Goal: Information Seeking & Learning: Find specific fact

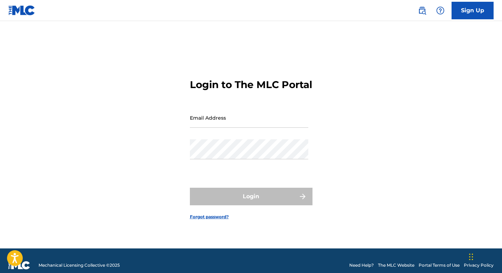
click at [423, 13] on img at bounding box center [422, 10] width 8 height 8
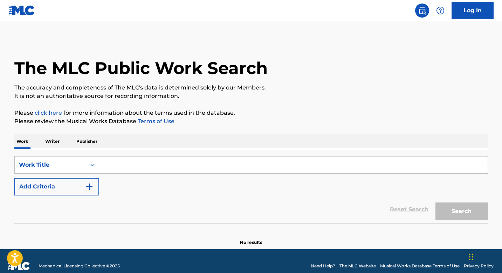
click at [49, 141] on p "Writer" at bounding box center [52, 141] width 19 height 15
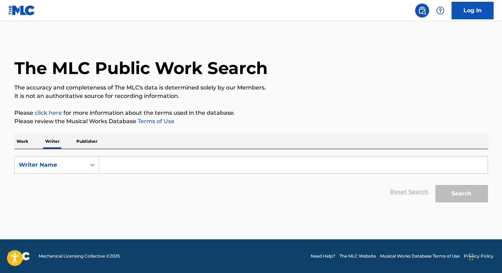
click at [133, 169] on input "Search Form" at bounding box center [293, 164] width 389 height 17
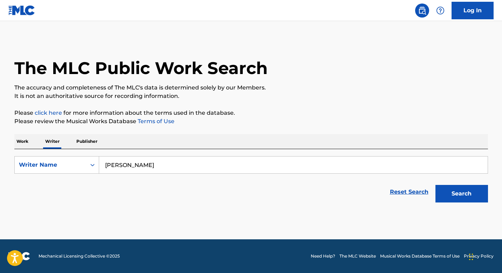
click at [454, 199] on button "Search" at bounding box center [462, 194] width 53 height 18
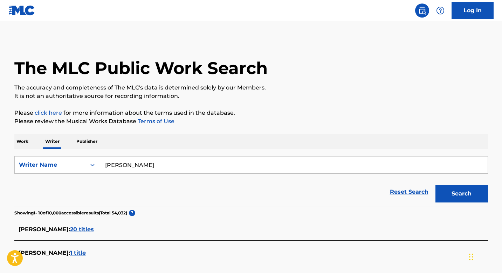
click at [137, 167] on input "[PERSON_NAME]" at bounding box center [293, 164] width 389 height 17
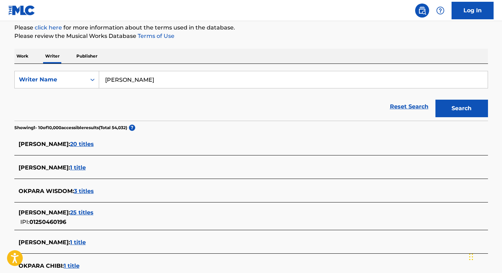
scroll to position [113, 0]
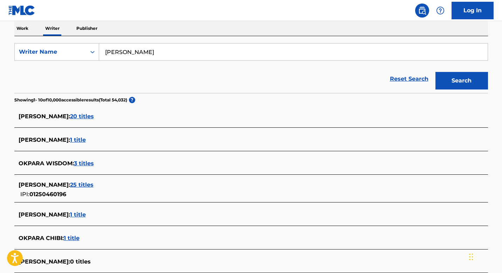
type input "[PERSON_NAME]"
click at [447, 82] on button "Search" at bounding box center [462, 81] width 53 height 18
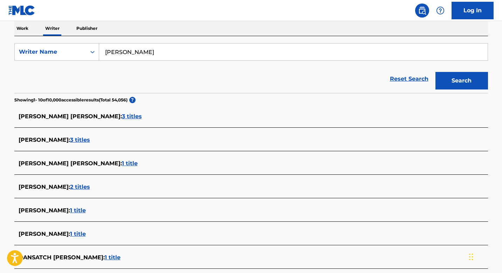
click at [124, 120] on div "[PERSON_NAME] [PERSON_NAME] : 3 titles" at bounding box center [242, 116] width 447 height 8
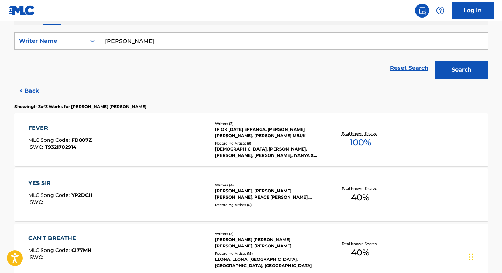
scroll to position [125, 0]
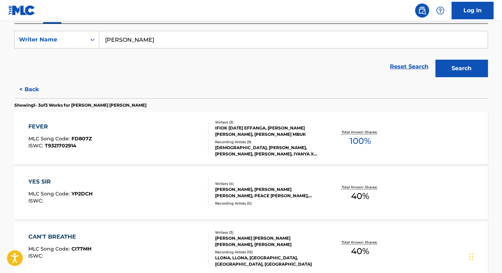
click at [125, 143] on div "FEVER MLC Song Code : FD807Z ISWC : T9321702914" at bounding box center [118, 138] width 180 height 32
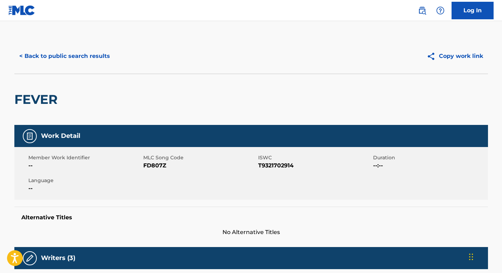
click at [33, 56] on button "< Back to public search results" at bounding box center [64, 56] width 101 height 18
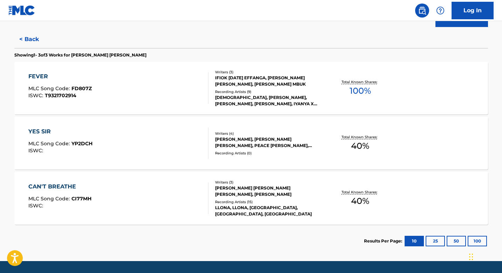
scroll to position [190, 0]
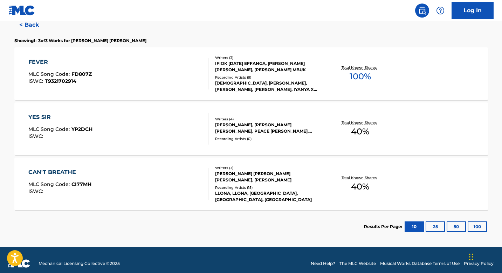
click at [72, 177] on div "CAN'T BREATHE MLC Song Code : CI77MH ISWC :" at bounding box center [59, 184] width 63 height 32
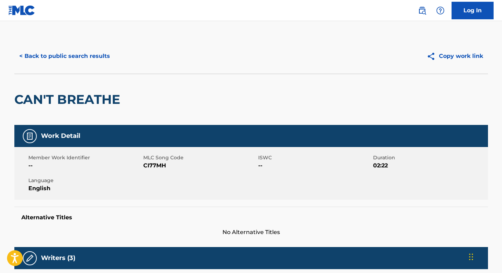
click at [34, 55] on button "< Back to public search results" at bounding box center [64, 56] width 101 height 18
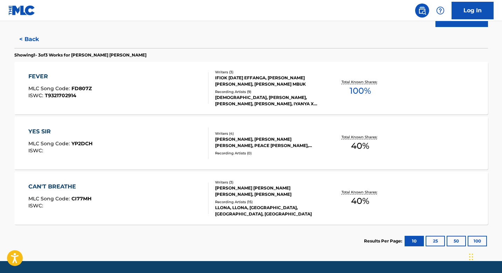
scroll to position [197, 0]
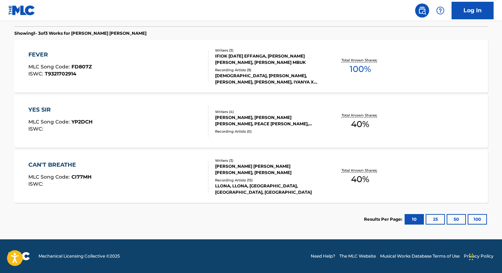
click at [55, 125] on div "MLC Song Code : YP2DCH" at bounding box center [60, 122] width 64 height 7
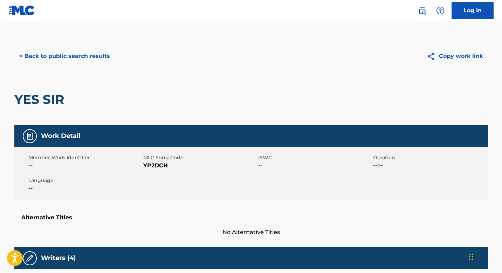
click at [34, 60] on button "< Back to public search results" at bounding box center [64, 56] width 101 height 18
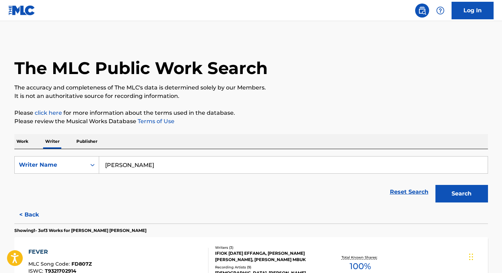
click at [24, 216] on button "< Back" at bounding box center [35, 215] width 42 height 18
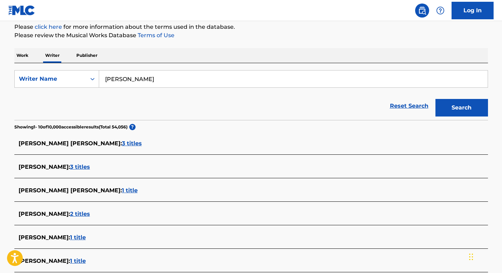
scroll to position [89, 0]
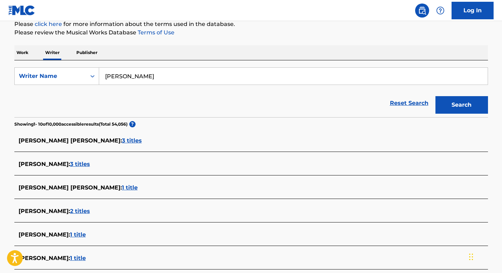
click at [84, 165] on span "3 titles" at bounding box center [80, 164] width 20 height 7
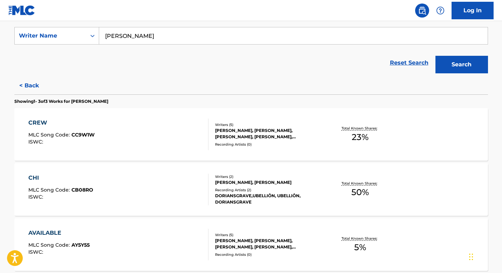
scroll to position [13, 0]
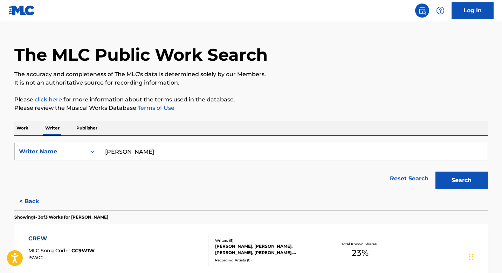
click at [29, 197] on button "< Back" at bounding box center [35, 201] width 42 height 18
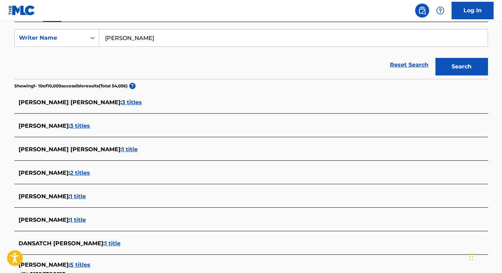
scroll to position [127, 0]
click at [123, 149] on span "1 title" at bounding box center [130, 148] width 16 height 7
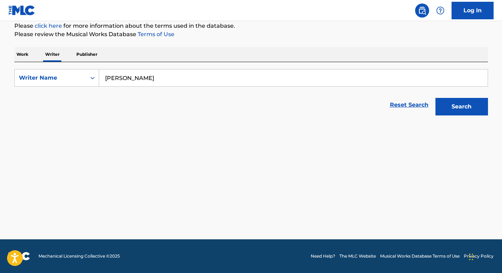
scroll to position [87, 0]
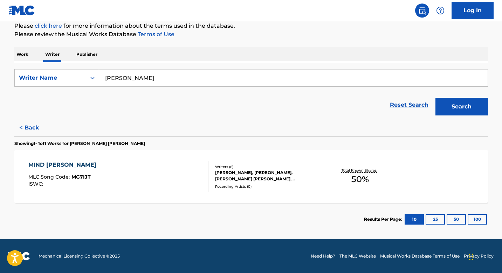
click at [75, 170] on div "MIND [PERSON_NAME] MLC Song Code : MG7IJT ISWC :" at bounding box center [64, 177] width 72 height 32
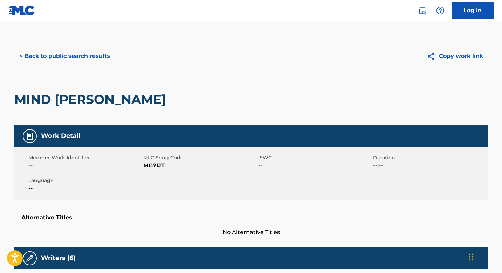
click at [43, 57] on button "< Back to public search results" at bounding box center [64, 56] width 101 height 18
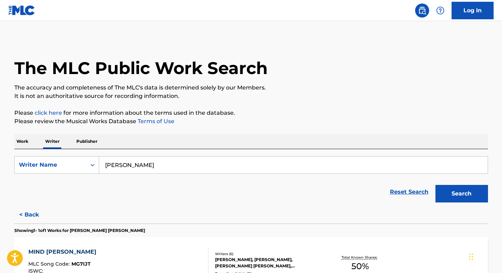
click at [30, 215] on button "< Back" at bounding box center [35, 215] width 42 height 18
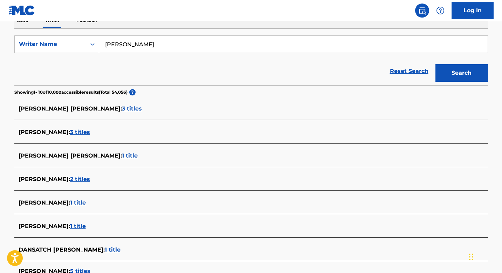
scroll to position [134, 0]
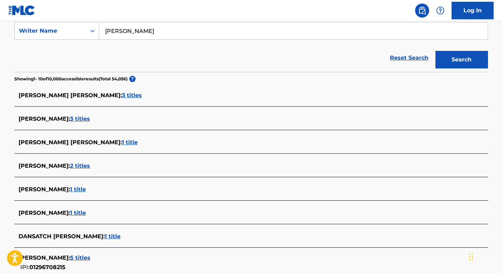
click at [90, 164] on span "2 titles" at bounding box center [80, 165] width 20 height 7
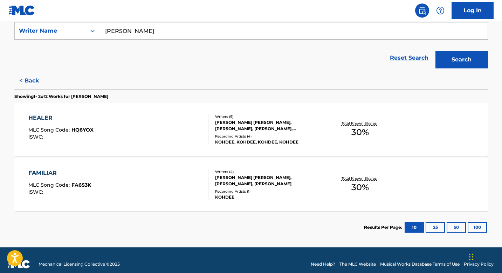
click at [22, 76] on button "< Back" at bounding box center [35, 81] width 42 height 18
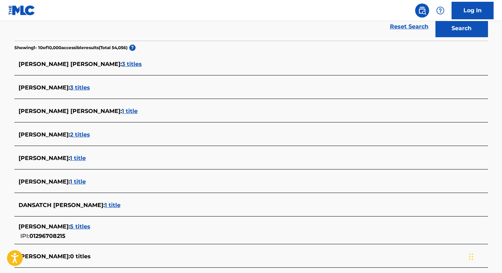
scroll to position [165, 0]
